Goal: Find specific fact: Find specific fact

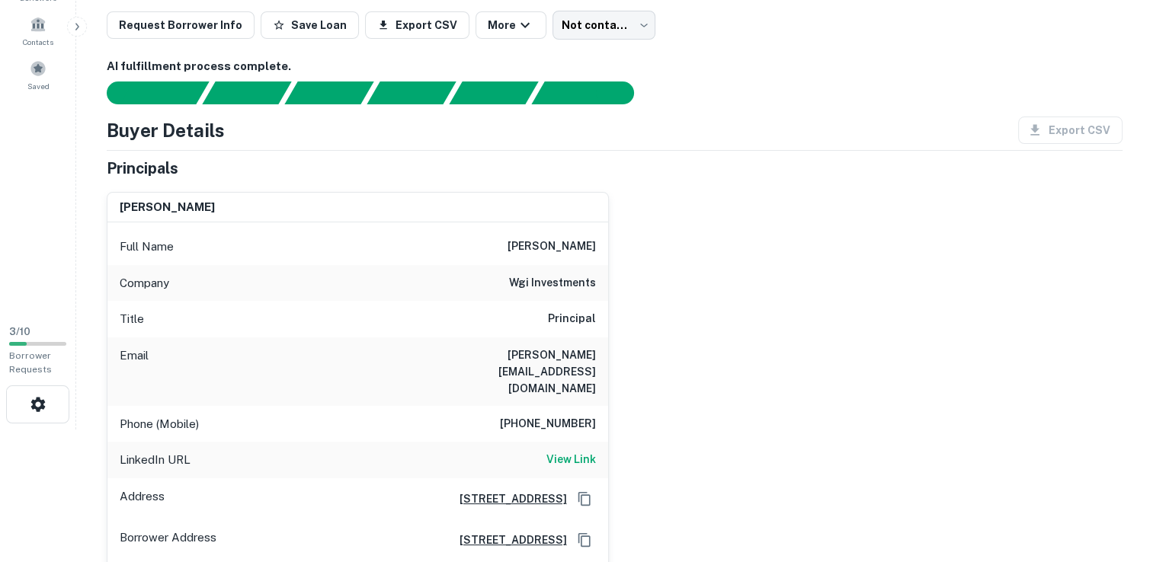
scroll to position [137, 0]
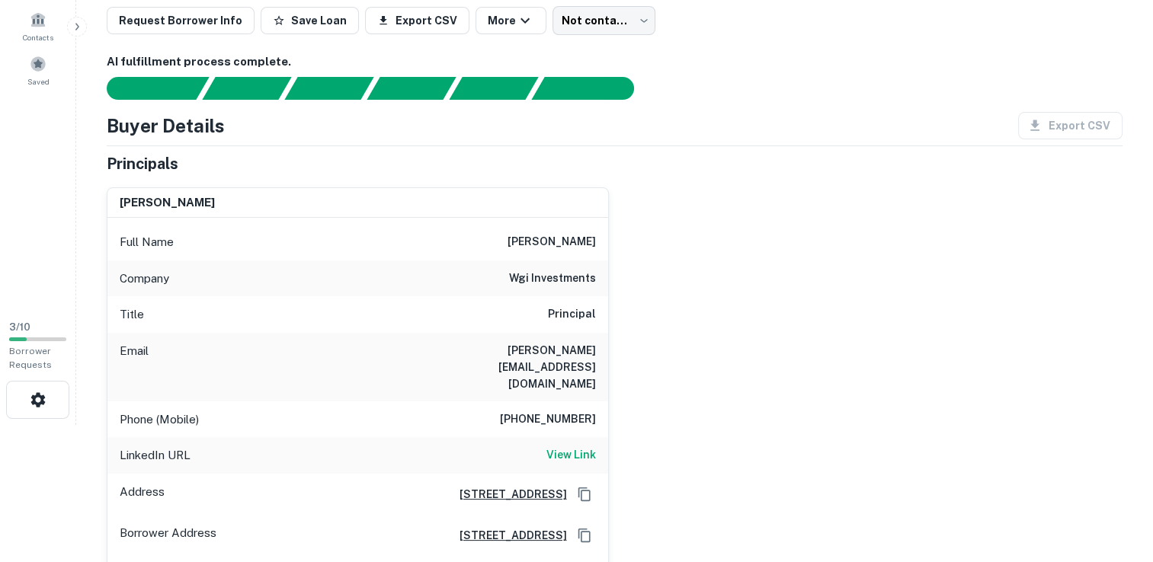
click at [1067, 376] on div "[PERSON_NAME] Full Name [PERSON_NAME] Company wgi investments Title Principal E…" at bounding box center [608, 396] width 1028 height 443
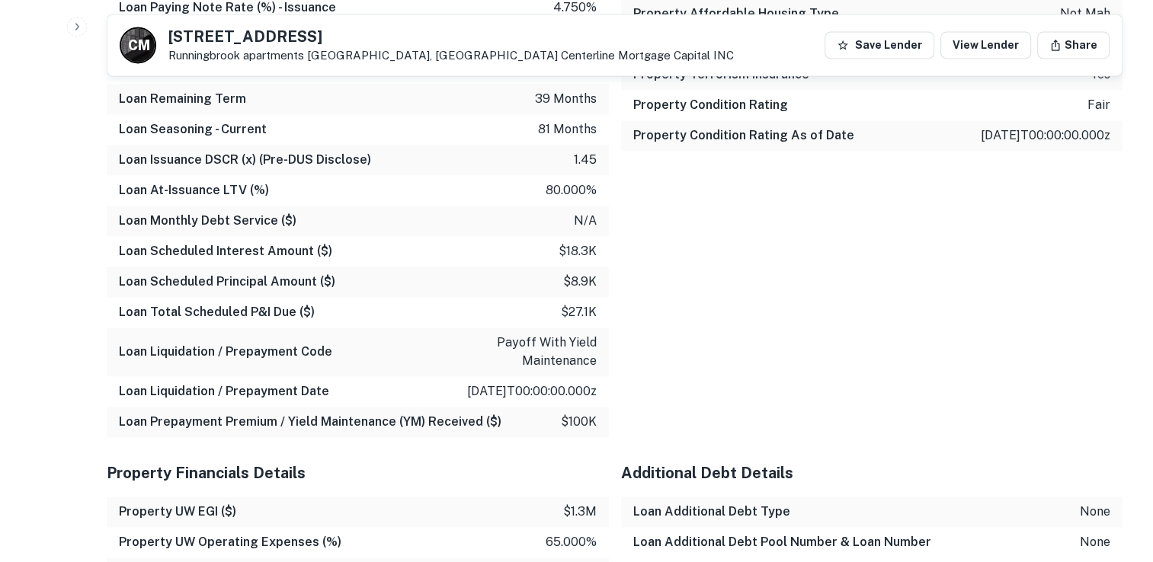
scroll to position [2214, 0]
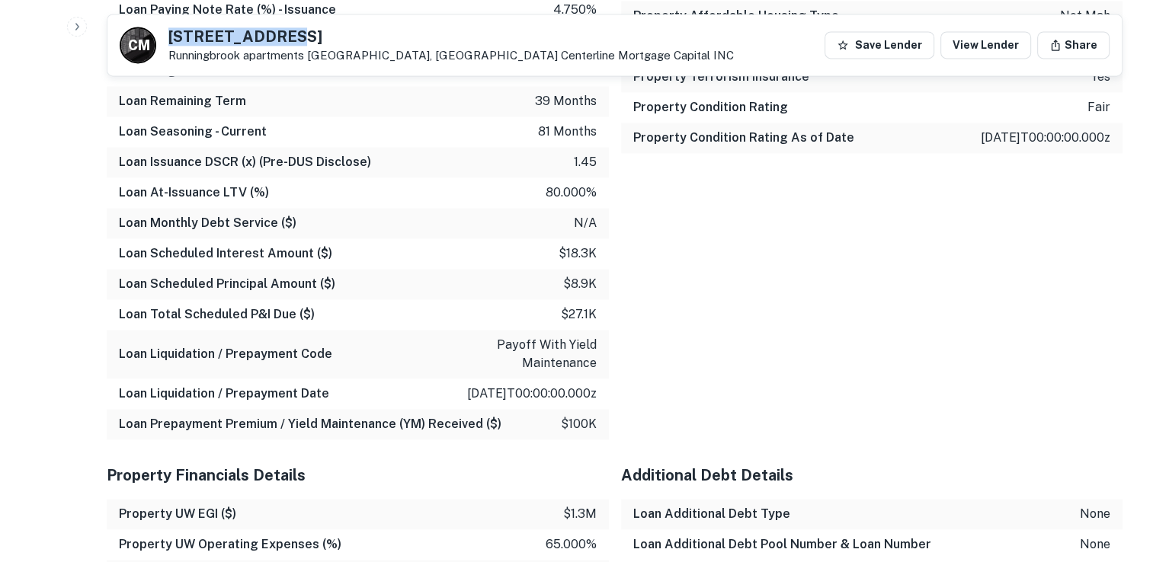
drag, startPoint x: 168, startPoint y: 33, endPoint x: 294, endPoint y: 39, distance: 126.7
click at [294, 39] on h5 "[STREET_ADDRESS]" at bounding box center [450, 36] width 565 height 15
drag, startPoint x: 294, startPoint y: 39, endPoint x: 491, endPoint y: 26, distance: 197.0
click at [491, 26] on div "C M [GEOGRAPHIC_DATA] [GEOGRAPHIC_DATA], [GEOGRAPHIC_DATA] Centerline Mortgage …" at bounding box center [614, 44] width 1014 height 61
click at [168, 33] on div "C M [GEOGRAPHIC_DATA] [GEOGRAPHIC_DATA], [GEOGRAPHIC_DATA] Centerline Mortgage …" at bounding box center [427, 45] width 614 height 37
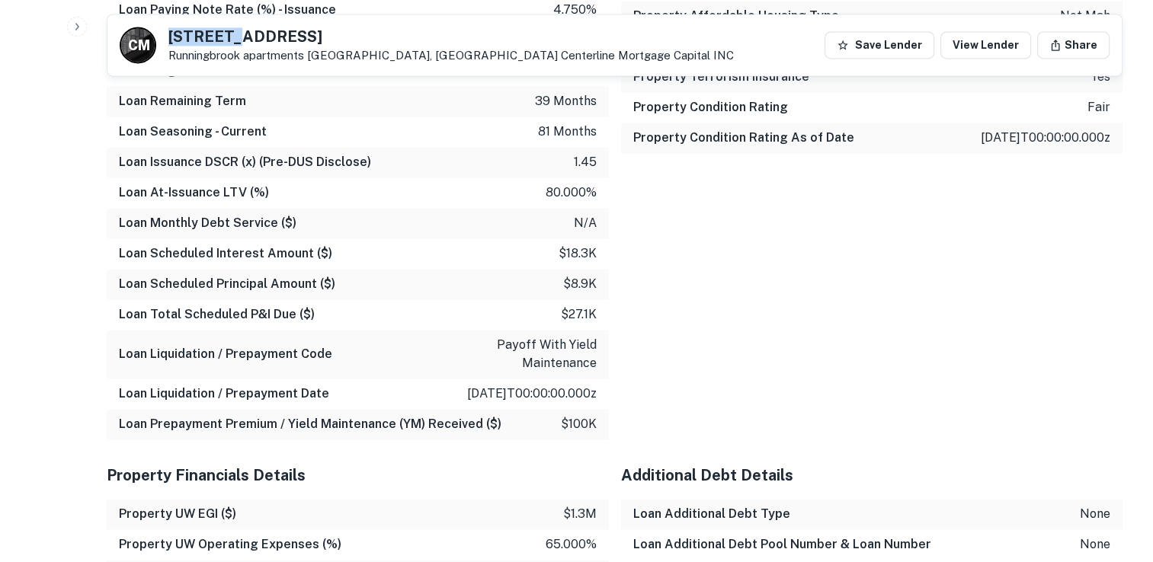
drag, startPoint x: 168, startPoint y: 36, endPoint x: 232, endPoint y: 44, distance: 65.3
click at [232, 44] on div "C M [GEOGRAPHIC_DATA] [GEOGRAPHIC_DATA], [GEOGRAPHIC_DATA] Centerline Mortgage …" at bounding box center [427, 45] width 614 height 37
drag, startPoint x: 232, startPoint y: 44, endPoint x: 212, endPoint y: 27, distance: 26.5
click at [212, 27] on div "C M [GEOGRAPHIC_DATA] [GEOGRAPHIC_DATA], [GEOGRAPHIC_DATA] Centerline Mortgage …" at bounding box center [427, 45] width 614 height 37
click at [352, 33] on h5 "[STREET_ADDRESS]" at bounding box center [450, 36] width 565 height 15
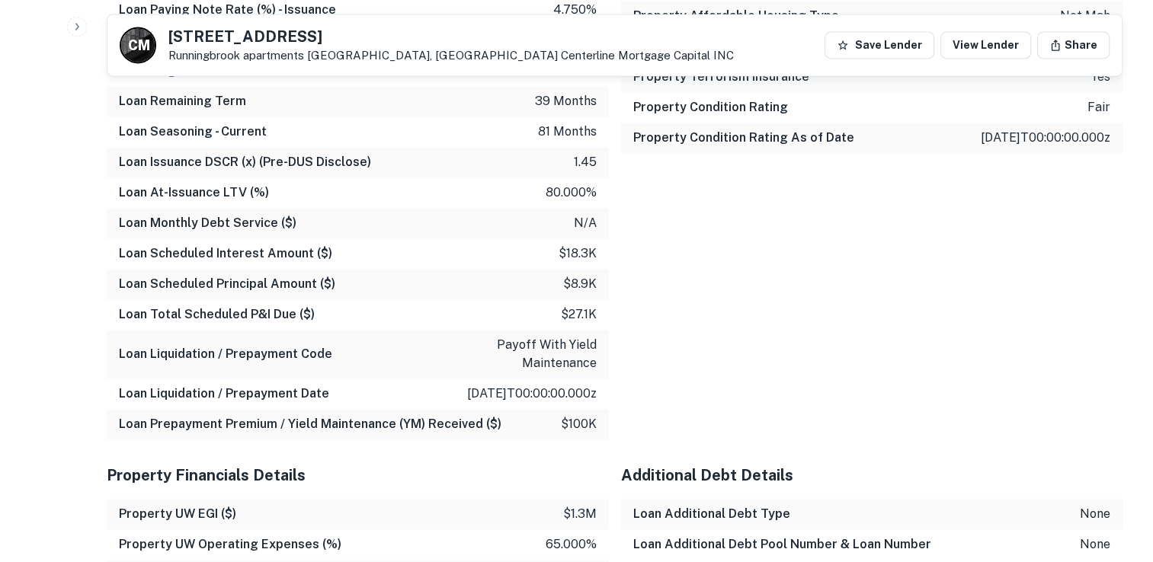
drag, startPoint x: 352, startPoint y: 33, endPoint x: 166, endPoint y: 27, distance: 186.0
click at [166, 27] on div "C M [GEOGRAPHIC_DATA] [GEOGRAPHIC_DATA], [GEOGRAPHIC_DATA] Centerline Mortgage …" at bounding box center [427, 45] width 614 height 37
copy h5 "[STREET_ADDRESS]"
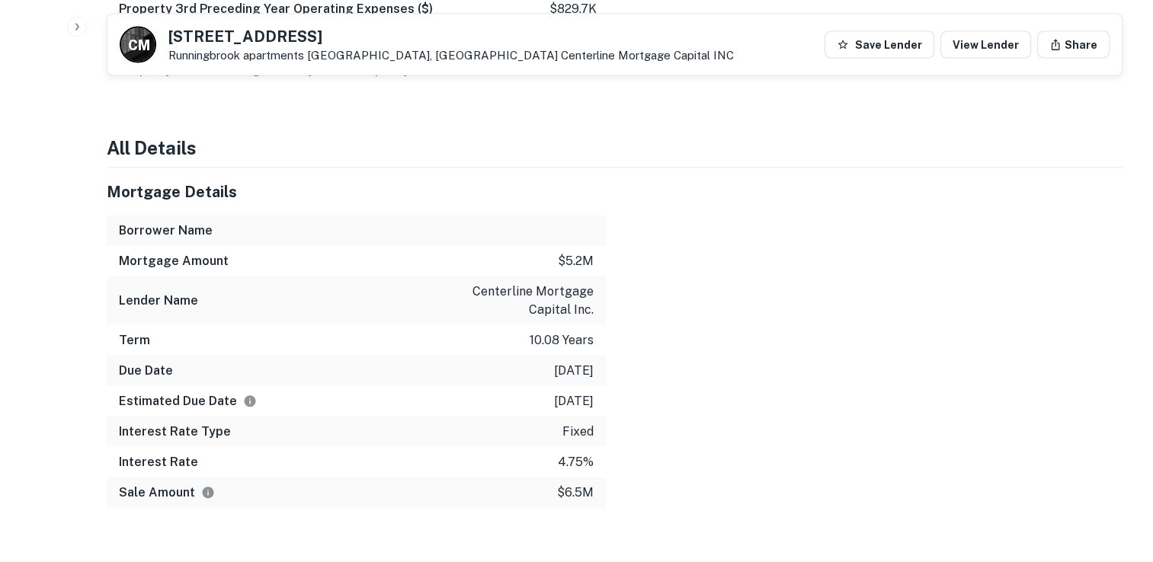
scroll to position [3301, 0]
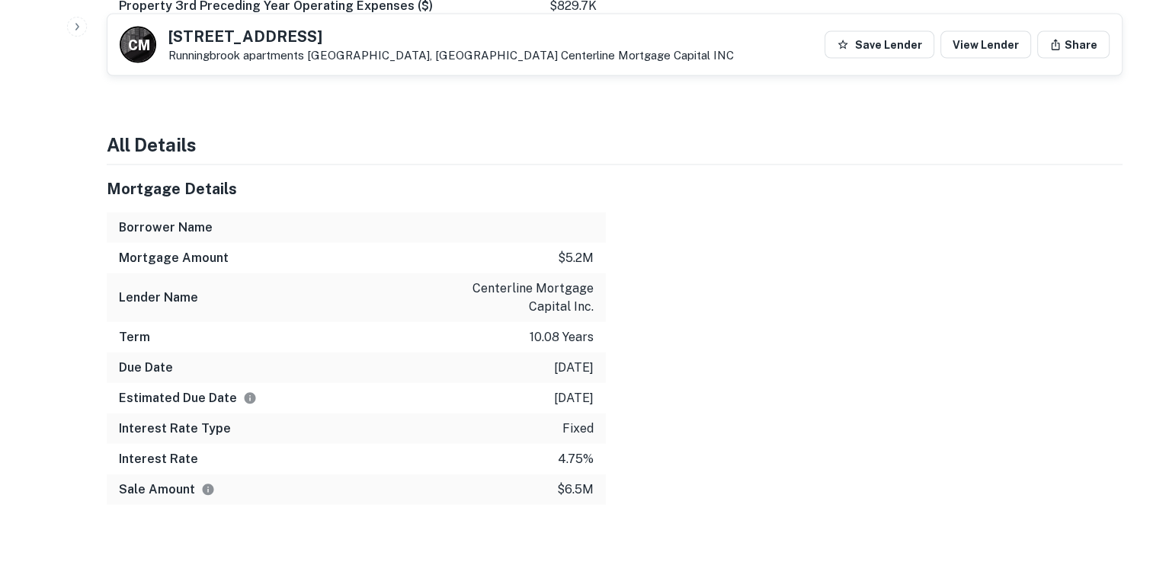
click at [91, 196] on div "Mortgage Details Borrower Name Mortgage Amount $5.2m Lender Name centerline mor…" at bounding box center [346, 335] width 517 height 340
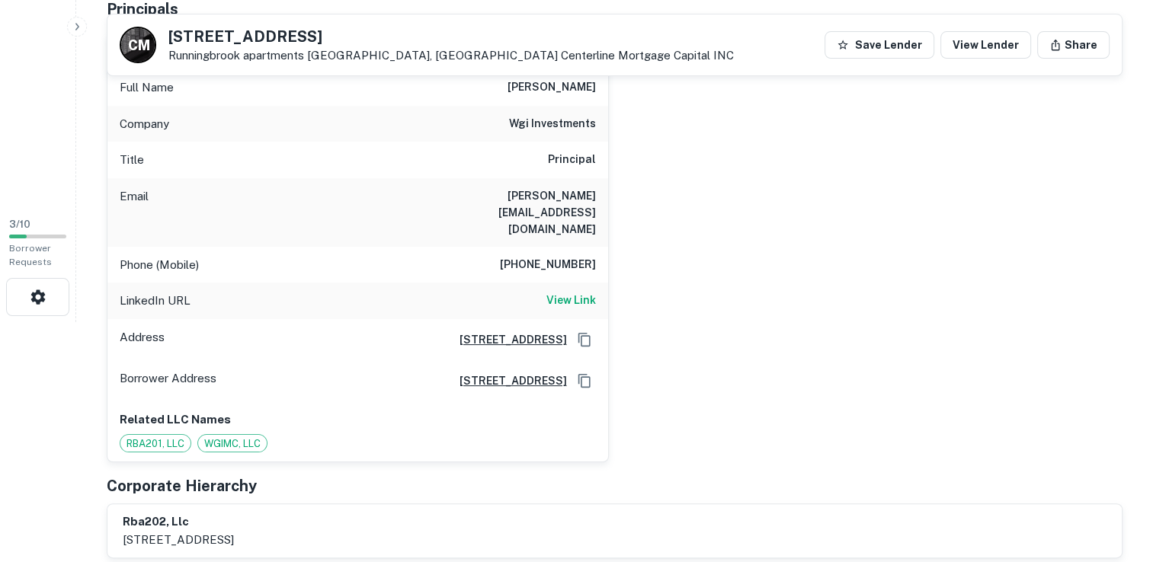
scroll to position [0, 0]
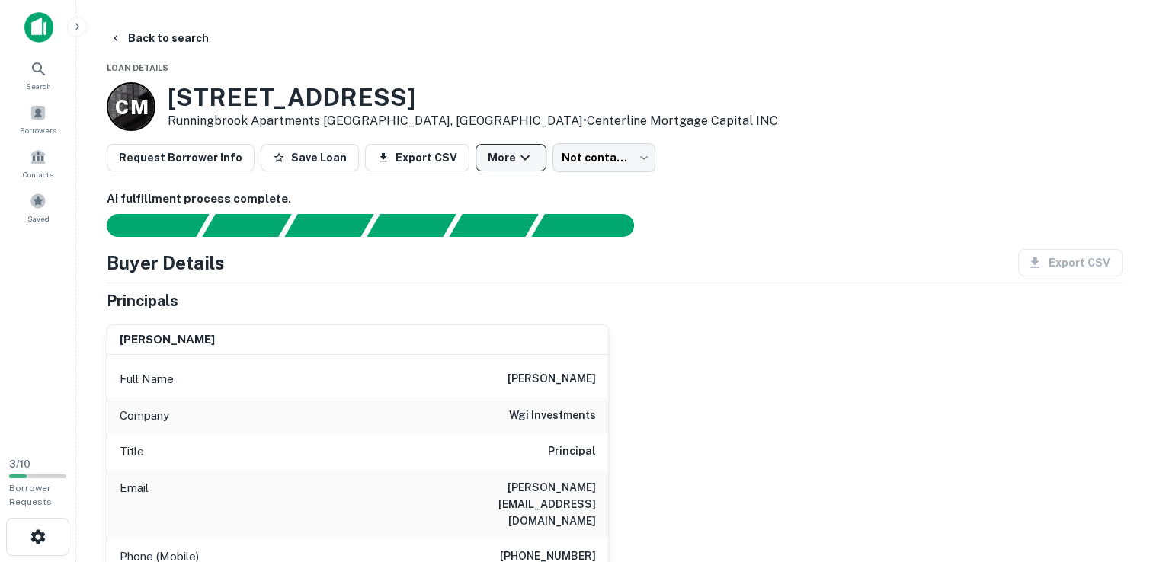
click at [492, 161] on button "More" at bounding box center [511, 157] width 71 height 27
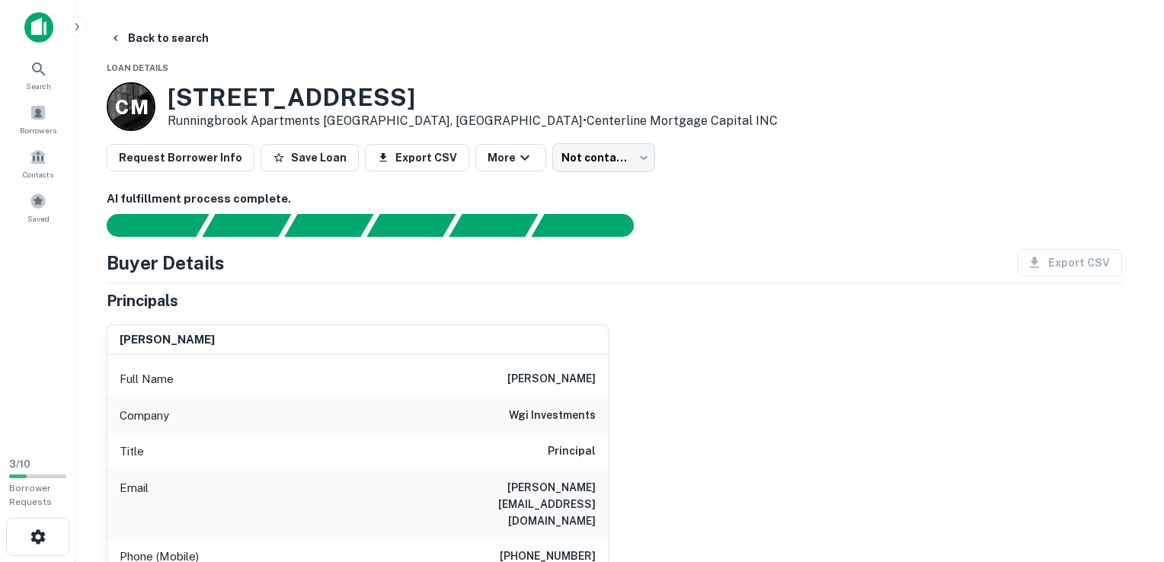
click at [503, 562] on div at bounding box center [576, 562] width 1153 height 0
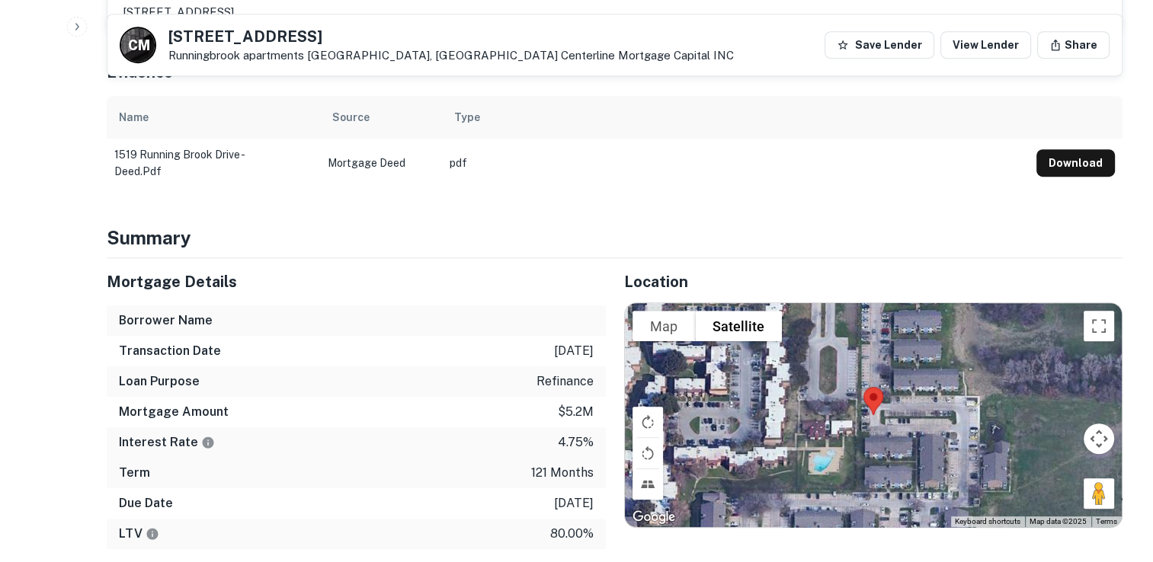
scroll to position [770, 0]
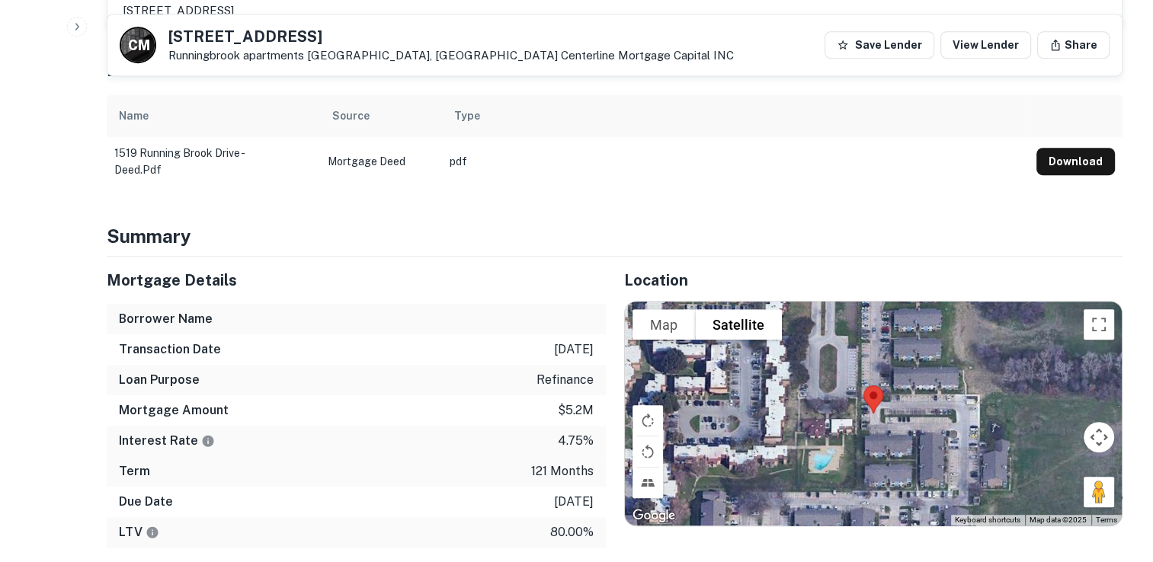
click at [165, 310] on h6 "Borrower Name" at bounding box center [166, 319] width 94 height 18
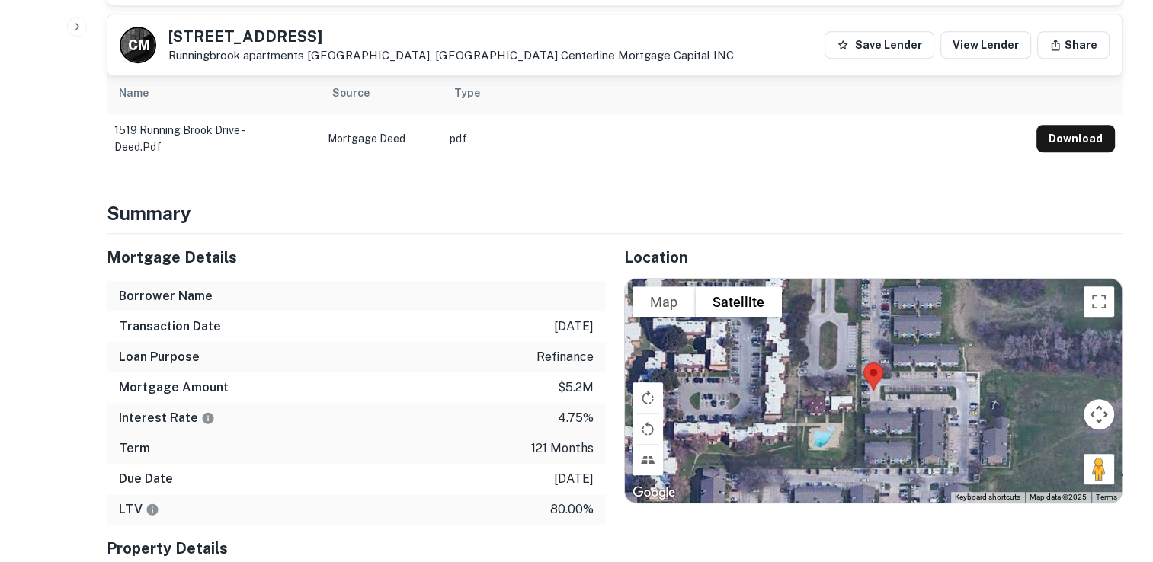
scroll to position [801, 0]
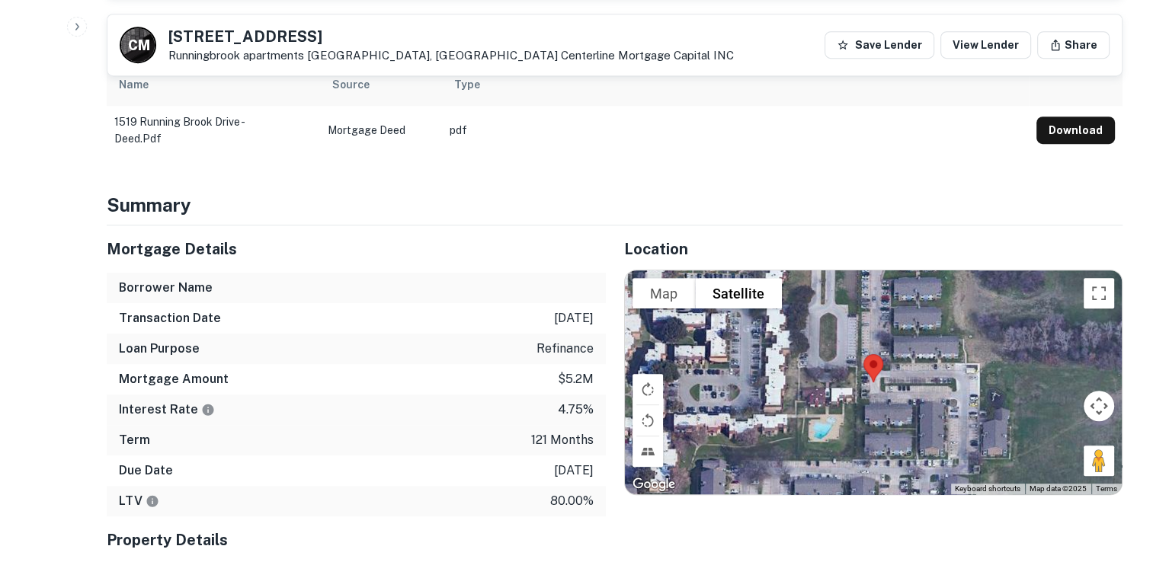
click at [1001, 399] on div at bounding box center [874, 382] width 498 height 223
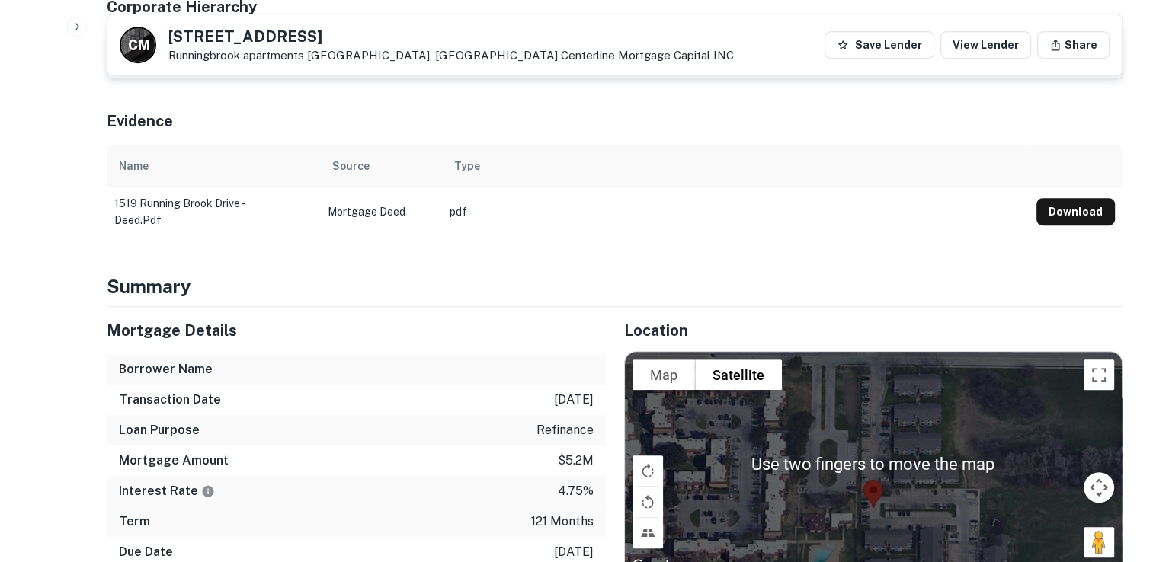
scroll to position [716, 0]
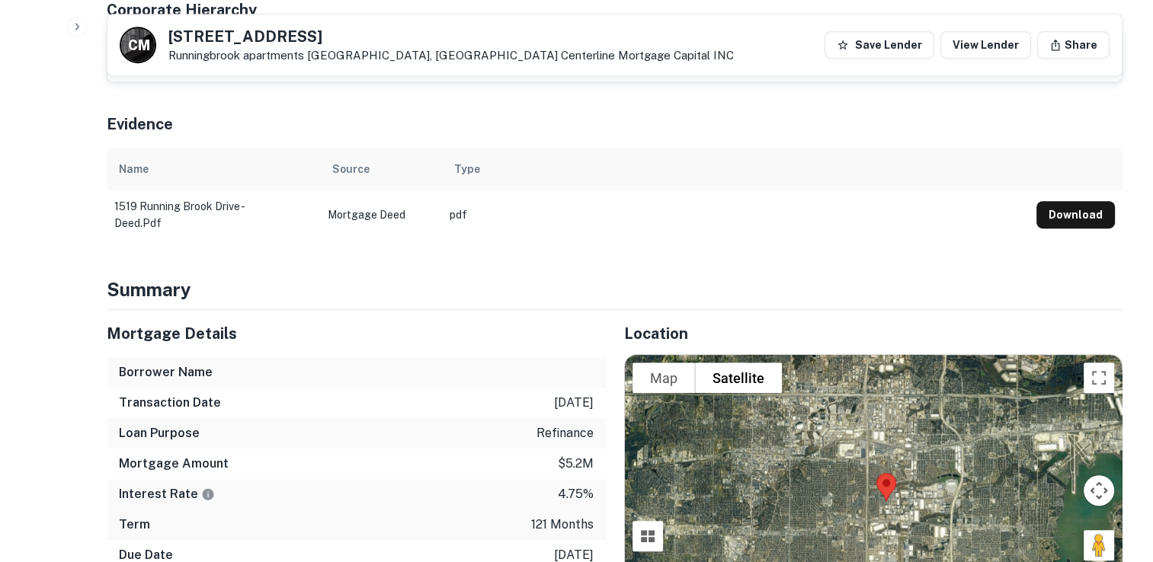
click at [765, 363] on button "Satellite" at bounding box center [738, 378] width 87 height 30
click at [686, 363] on button "Map" at bounding box center [664, 378] width 62 height 30
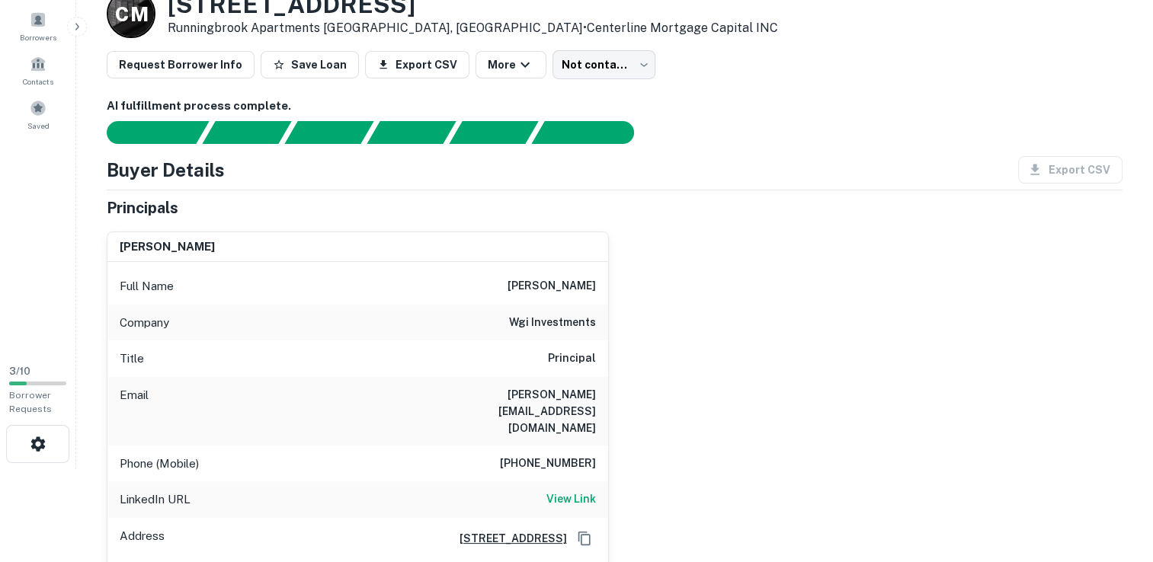
scroll to position [0, 0]
